Goal: Task Accomplishment & Management: Manage account settings

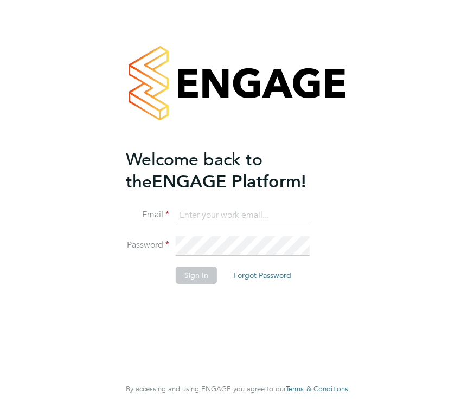
click at [223, 213] on input at bounding box center [243, 216] width 134 height 20
type input "[EMAIL_ADDRESS][DOMAIN_NAME]"
type input "jozefvs95@gmail.com"
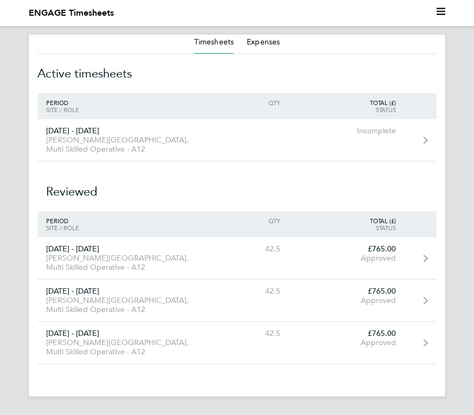
click at [443, 10] on icon "Main navigation" at bounding box center [441, 11] width 9 height 9
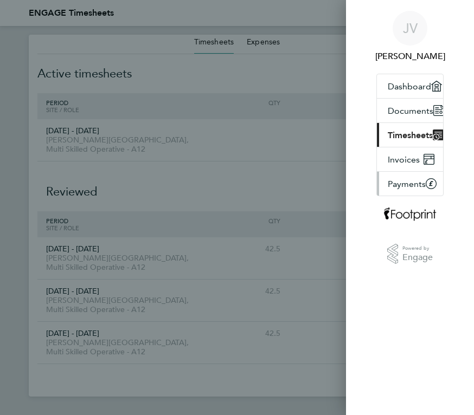
click at [407, 190] on button "Payments" at bounding box center [411, 184] width 68 height 24
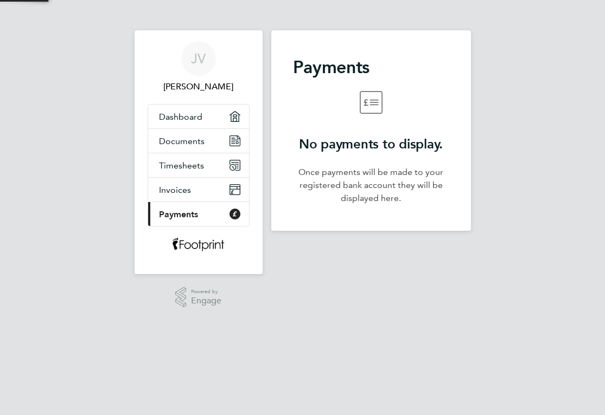
click at [255, 41] on app-nav-sections-wrapper "JV Jozef Vasa Applications: Dashboard Documents Timesheets Invoices Current pag…" at bounding box center [198, 152] width 128 height 244
click at [179, 168] on span "Timesheets" at bounding box center [181, 166] width 45 height 10
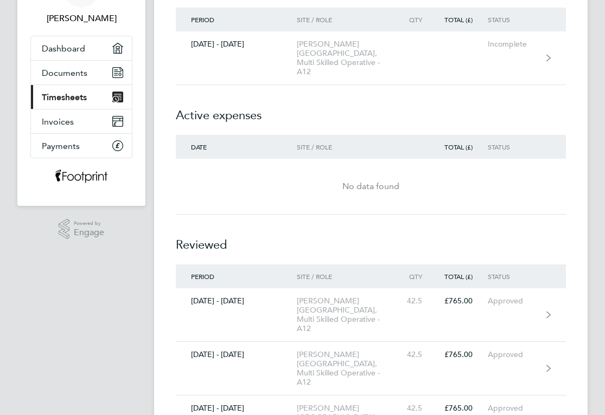
scroll to position [68, 0]
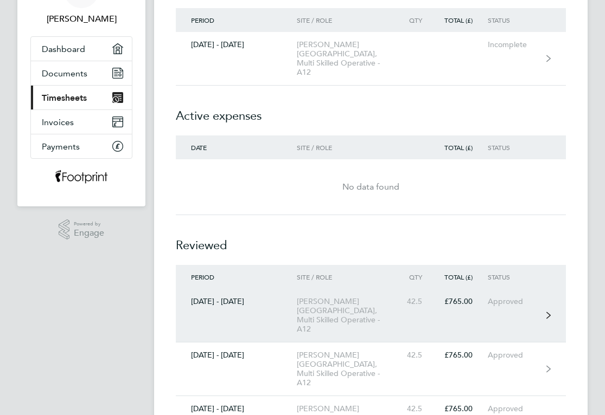
click at [430, 289] on link "18 - 24 Aug 2025 Millstead School, Multi Skilled Operative - A12 42.5 £765.00 A…" at bounding box center [371, 316] width 390 height 54
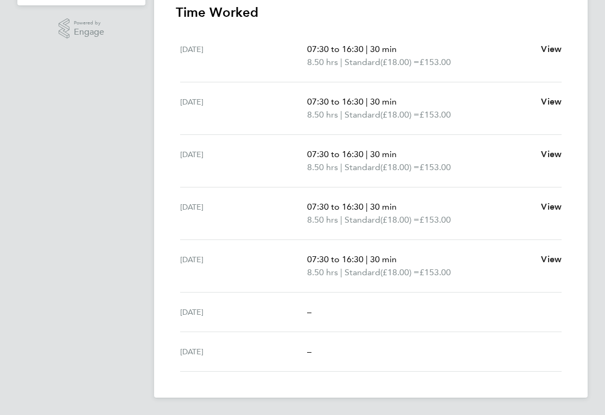
scroll to position [269, 0]
click at [189, 316] on div "Sat 23 Aug" at bounding box center [243, 312] width 127 height 13
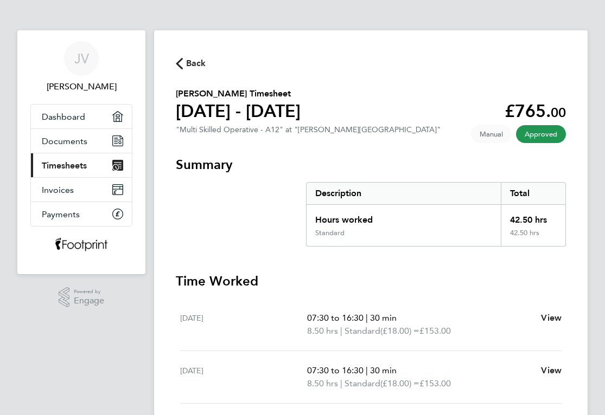
scroll to position [0, 0]
click at [85, 61] on span "JV" at bounding box center [81, 59] width 15 height 14
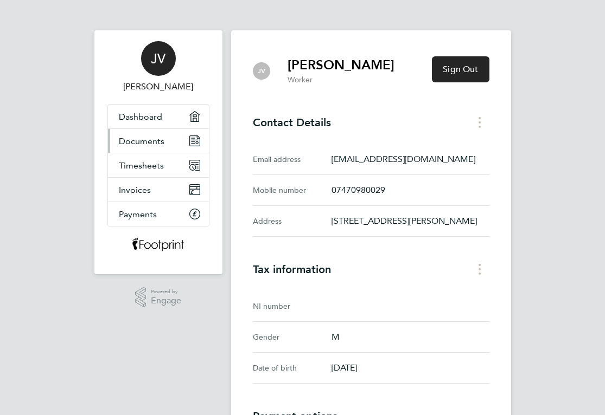
click at [145, 142] on span "Documents" at bounding box center [142, 141] width 46 height 10
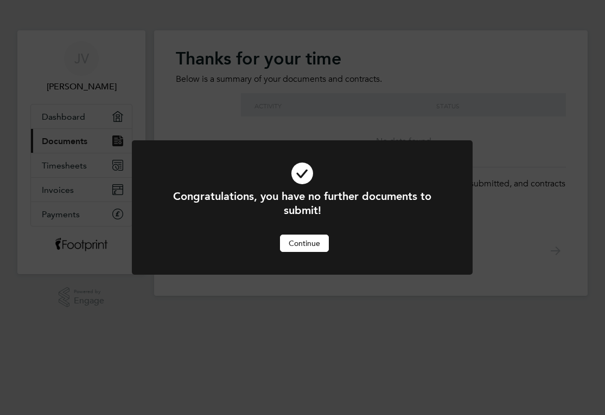
click at [303, 244] on button "Continue" at bounding box center [304, 243] width 49 height 17
